Goal: Information Seeking & Learning: Learn about a topic

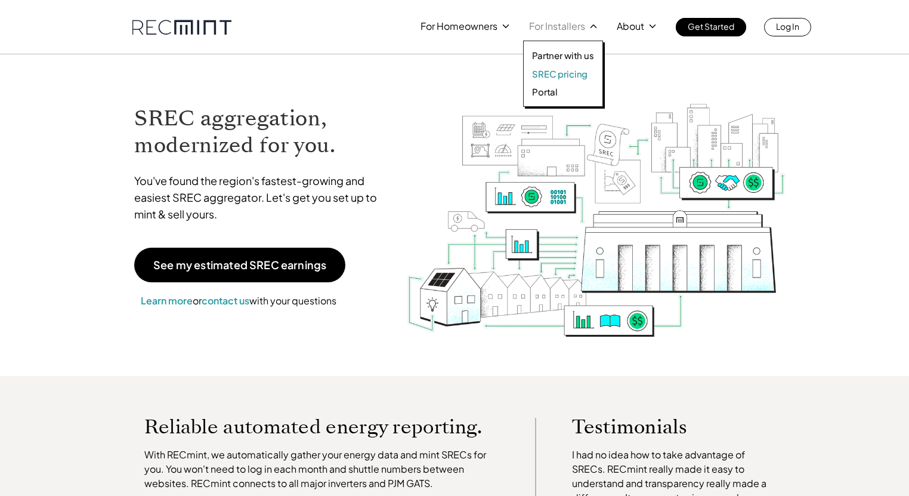
click at [561, 73] on p "SREC pricing" at bounding box center [559, 74] width 55 height 12
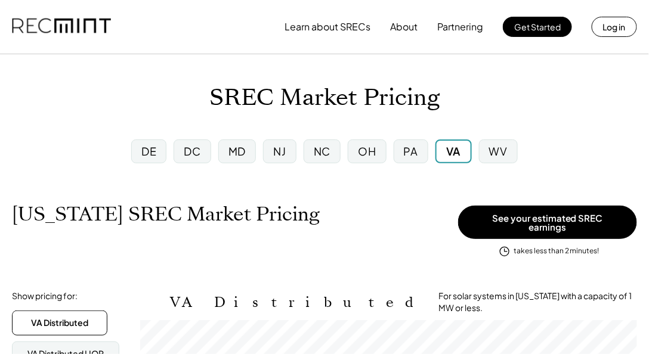
scroll to position [196, 497]
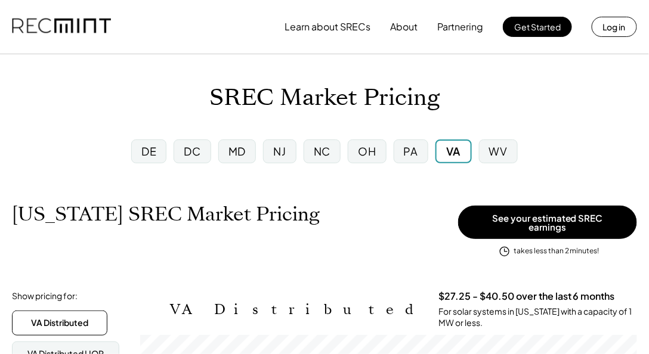
scroll to position [196, 497]
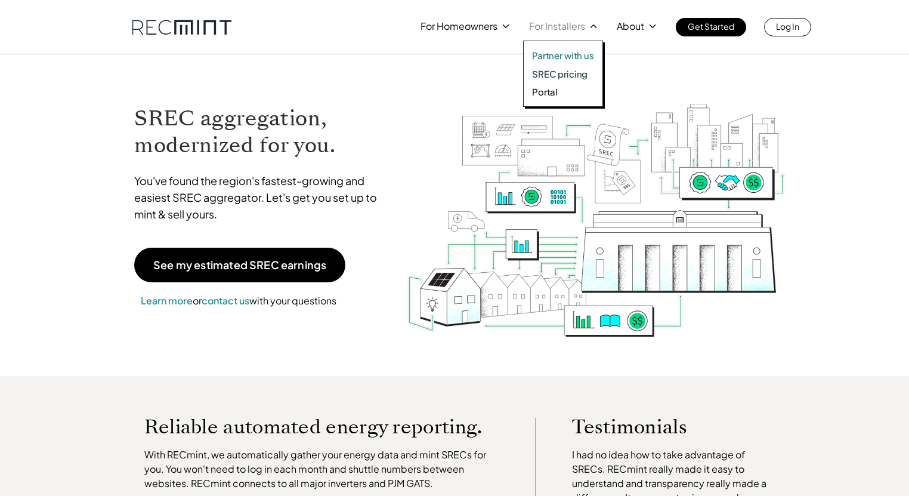
click at [557, 74] on p "SREC pricing" at bounding box center [559, 74] width 55 height 12
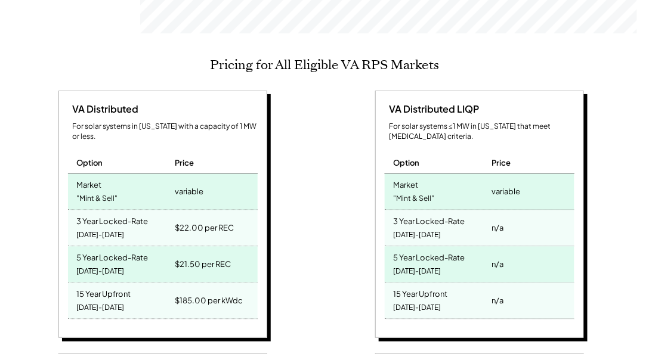
scroll to position [511, 0]
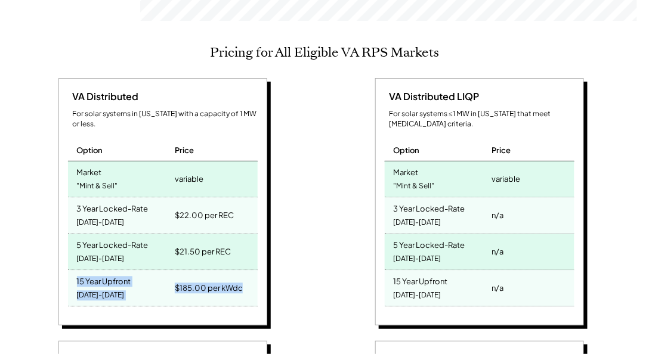
drag, startPoint x: 254, startPoint y: 269, endPoint x: 55, endPoint y: 265, distance: 198.8
click at [55, 265] on div "VA Distributed For solar systems in Virginia with a capacity of 1 MW or less. O…" at bounding box center [164, 204] width 305 height 252
click at [258, 256] on div "VA Distributed For solar systems in Virginia with a capacity of 1 MW or less. O…" at bounding box center [162, 202] width 209 height 248
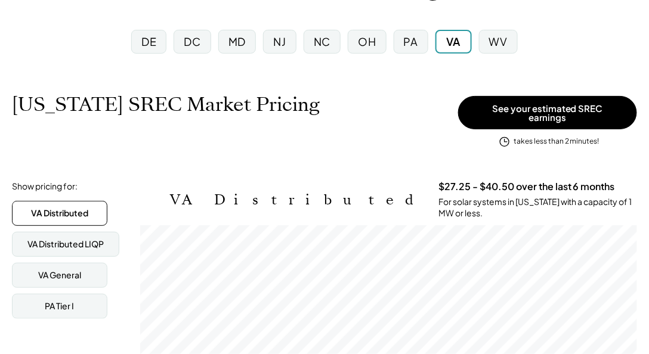
scroll to position [34, 0]
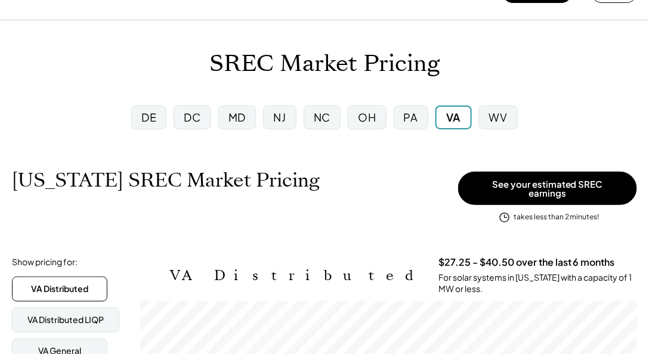
click at [282, 119] on div "NJ" at bounding box center [280, 117] width 13 height 15
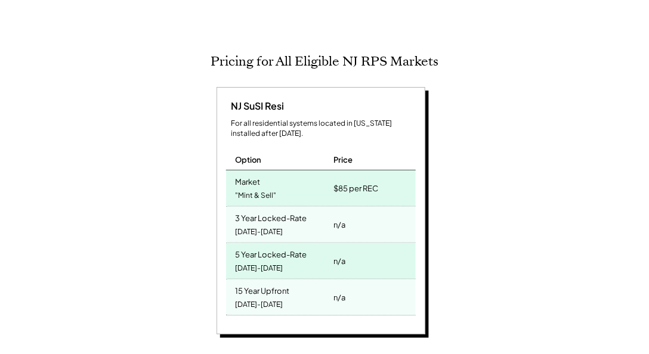
scroll to position [273, 0]
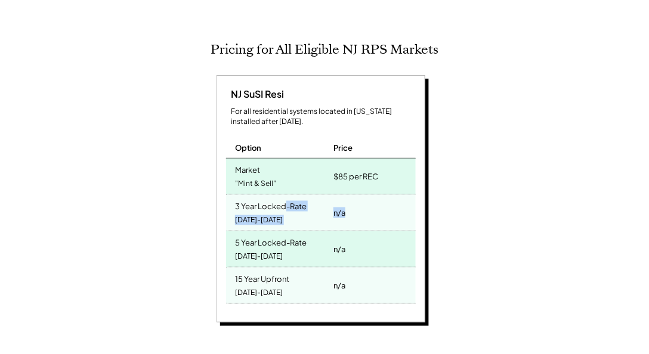
drag, startPoint x: 361, startPoint y: 203, endPoint x: 288, endPoint y: 208, distance: 73.6
click at [288, 208] on div "3 Year Locked-Rate 2025-2027 n/a" at bounding box center [321, 213] width 190 height 36
click at [288, 208] on div "3 Year Locked-Rate 2025-2027" at bounding box center [278, 213] width 104 height 36
click at [158, 207] on div "NJ SuSI Resi For all residential systems located in New Jersey installed after …" at bounding box center [323, 201] width 622 height 252
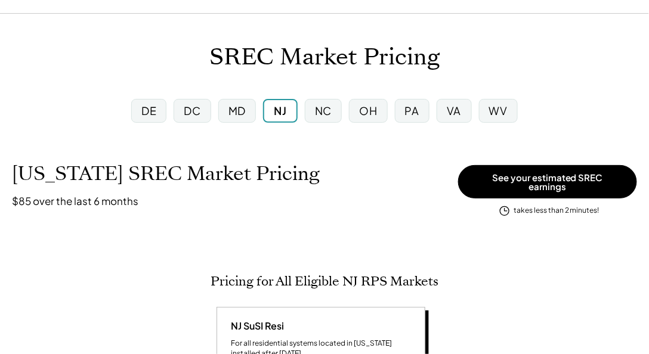
scroll to position [0, 0]
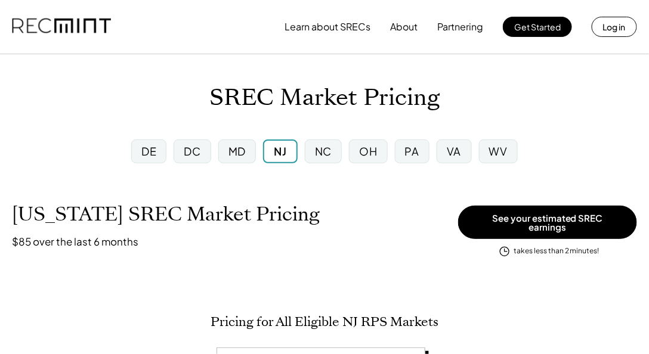
click at [454, 147] on div "VA" at bounding box center [454, 151] width 14 height 15
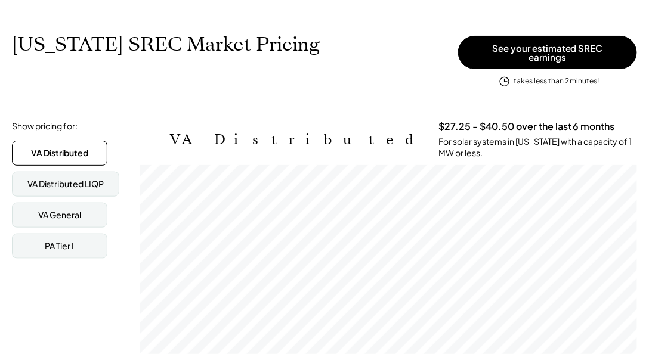
scroll to position [477, 0]
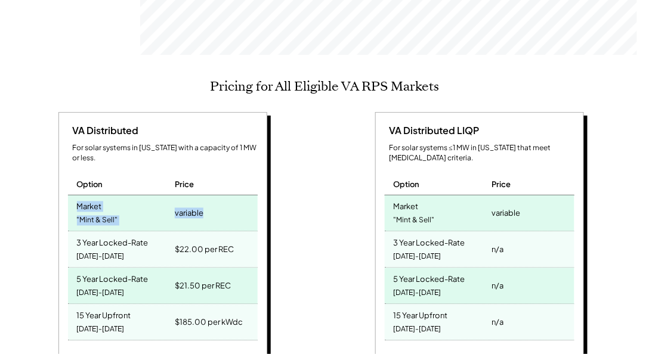
drag, startPoint x: 140, startPoint y: 192, endPoint x: 60, endPoint y: 191, distance: 80.0
click at [60, 191] on div "VA Distributed For solar systems in Virginia with a capacity of 1 MW or less. O…" at bounding box center [162, 236] width 209 height 248
click at [233, 196] on div "variable" at bounding box center [214, 214] width 85 height 36
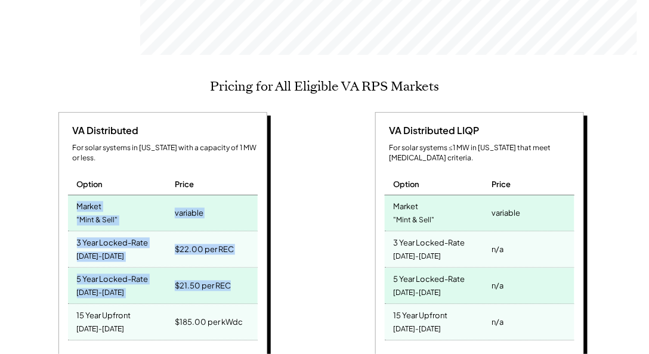
drag, startPoint x: 238, startPoint y: 272, endPoint x: 14, endPoint y: 185, distance: 239.4
click at [14, 185] on div "VA Distributed For solar systems in Virginia with a capacity of 1 MW or less. O…" at bounding box center [164, 238] width 305 height 252
click at [173, 269] on div "$21.50 per REC" at bounding box center [214, 287] width 85 height 36
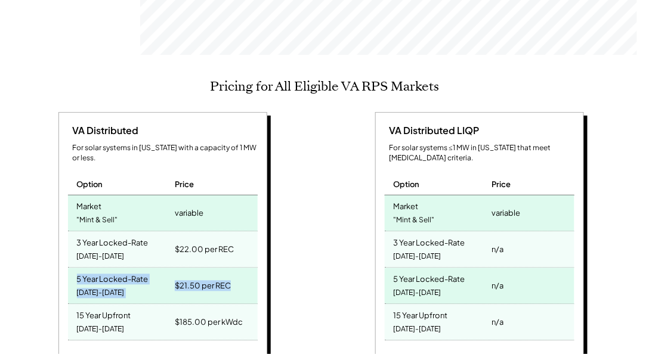
drag, startPoint x: 249, startPoint y: 273, endPoint x: 69, endPoint y: 258, distance: 180.2
click at [69, 269] on div "5 Year Locked-Rate 2025-2029 $21.50 per REC" at bounding box center [163, 287] width 190 height 36
click at [69, 269] on div "5 Year Locked-Rate 2025-2029" at bounding box center [120, 287] width 104 height 36
drag, startPoint x: 113, startPoint y: 266, endPoint x: 79, endPoint y: 260, distance: 34.6
click at [79, 269] on div "5 Year Locked-Rate 2025-2029" at bounding box center [120, 287] width 104 height 36
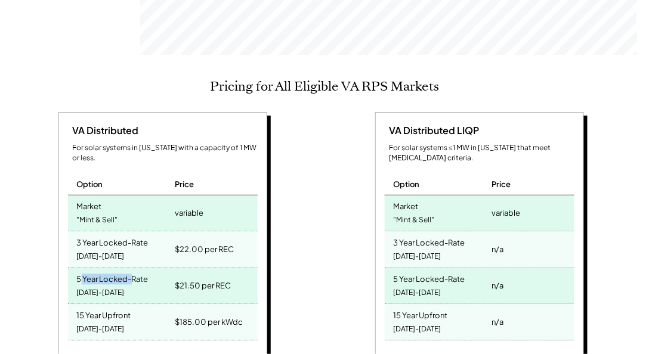
click at [79, 272] on div "5 Year Locked-Rate" at bounding box center [113, 279] width 72 height 14
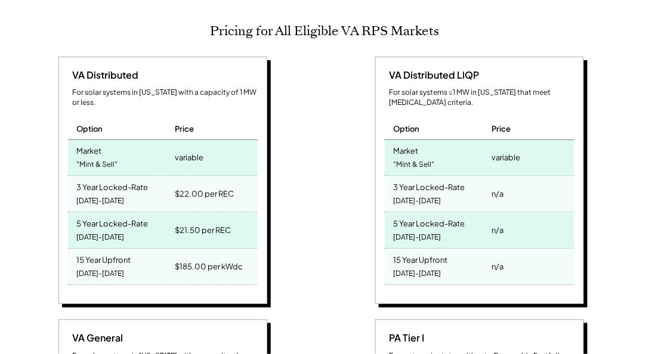
scroll to position [545, 0]
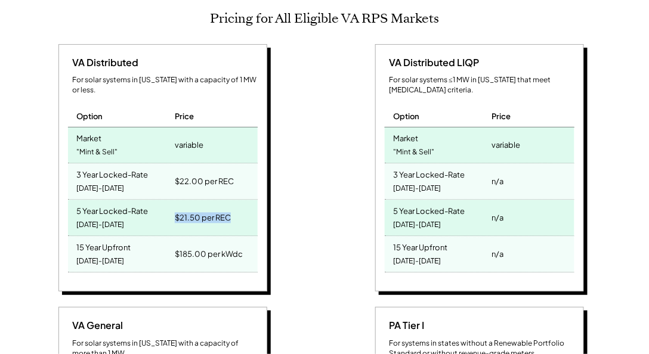
drag, startPoint x: 186, startPoint y: 201, endPoint x: 174, endPoint y: 200, distance: 12.0
click at [174, 201] on div "$21.50 per REC" at bounding box center [214, 219] width 85 height 36
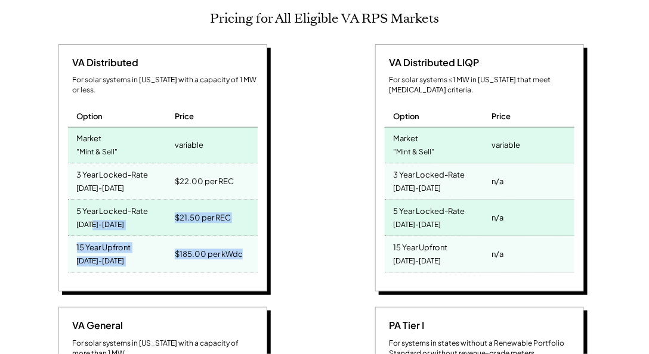
drag, startPoint x: 260, startPoint y: 239, endPoint x: 96, endPoint y: 215, distance: 165.8
click at [96, 215] on div "VA Distributed For solar systems in Virginia with a capacity of 1 MW or less. O…" at bounding box center [162, 168] width 209 height 248
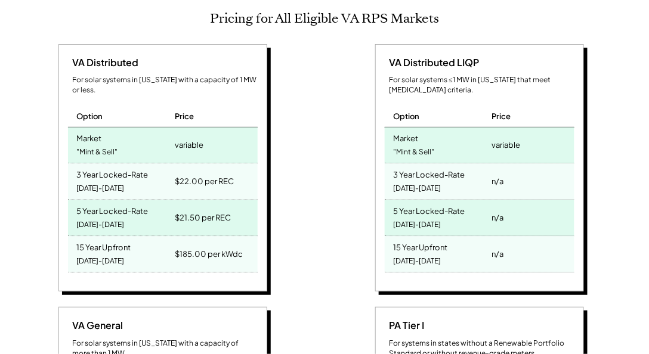
click at [354, 211] on div "VA Distributed LIQP For solar systems ≤1 MW in Virginia that meet low-income cr…" at bounding box center [481, 170] width 305 height 252
click at [125, 240] on div "15 Year Upfront" at bounding box center [104, 247] width 54 height 14
drag, startPoint x: 118, startPoint y: 245, endPoint x: 100, endPoint y: 243, distance: 17.9
click at [100, 243] on div "15 Year Upfront 2025-2039" at bounding box center [120, 255] width 104 height 36
click at [87, 254] on div "2025-2039" at bounding box center [101, 262] width 48 height 16
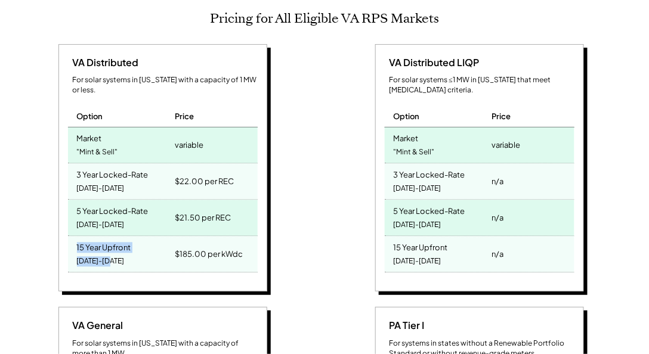
drag, startPoint x: 75, startPoint y: 226, endPoint x: 122, endPoint y: 248, distance: 51.3
click at [122, 248] on div "15 Year Upfront 2025-2039" at bounding box center [120, 255] width 104 height 36
click at [122, 246] on div "15 Year Upfront 2025-2039" at bounding box center [120, 255] width 104 height 36
drag, startPoint x: 124, startPoint y: 244, endPoint x: 73, endPoint y: 228, distance: 53.2
click at [73, 237] on div "15 Year Upfront 2025-2039" at bounding box center [120, 255] width 104 height 36
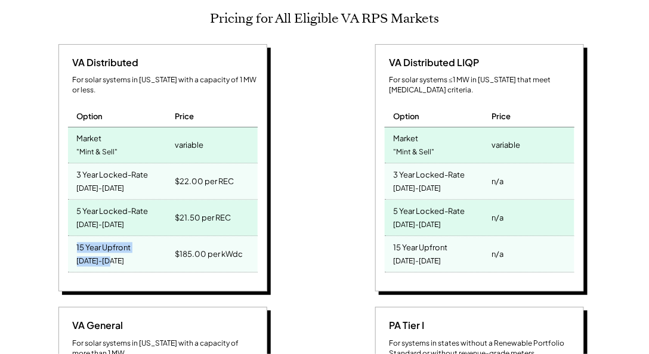
click at [73, 237] on div "15 Year Upfront 2025-2039" at bounding box center [120, 255] width 104 height 36
drag, startPoint x: 120, startPoint y: 246, endPoint x: 99, endPoint y: 241, distance: 21.6
click at [99, 241] on div "15 Year Upfront 2025-2039" at bounding box center [120, 255] width 104 height 36
click at [129, 244] on div "15 Year Upfront 2025-2039" at bounding box center [120, 255] width 104 height 36
